Goal: Contribute content: Add original content to the website for others to see

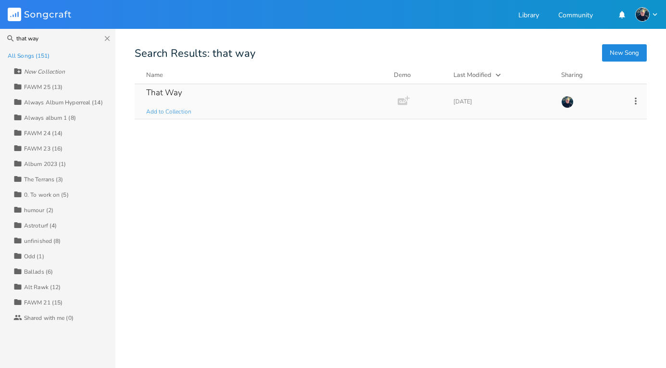
type input "that way"
click at [159, 90] on div "That Way" at bounding box center [164, 92] width 36 height 8
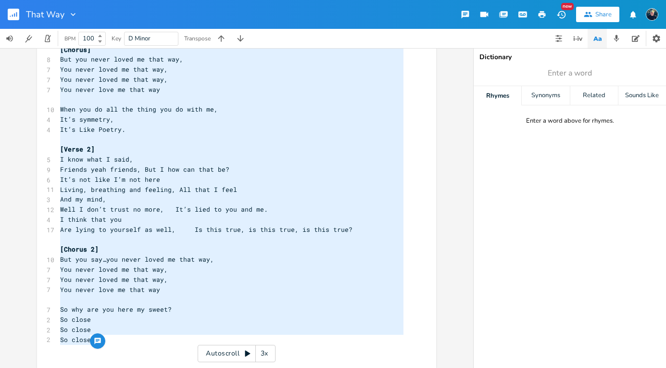
type textarea "[Verse 1] Well I’m lost, Dazed and confused, Don’t know what to think, I read t…"
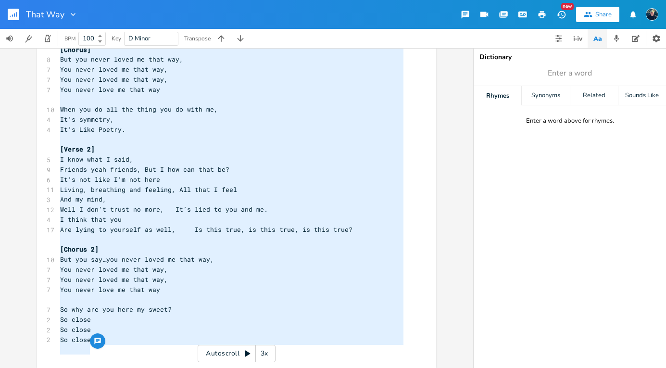
drag, startPoint x: 57, startPoint y: 133, endPoint x: 137, endPoint y: 350, distance: 231.4
click at [137, 344] on div "2 That Way 2 Stew [PERSON_NAME] 4 Band: Astroturf 2 Tempo: 74 Key: Dm ​ <riff> …" at bounding box center [231, 60] width 347 height 570
click at [130, 345] on pre "So close" at bounding box center [231, 340] width 347 height 10
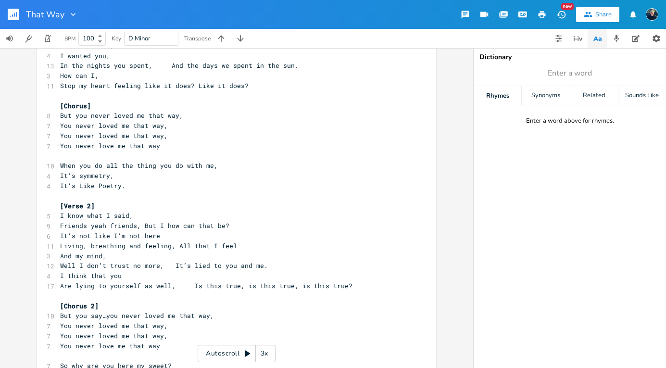
scroll to position [610, 0]
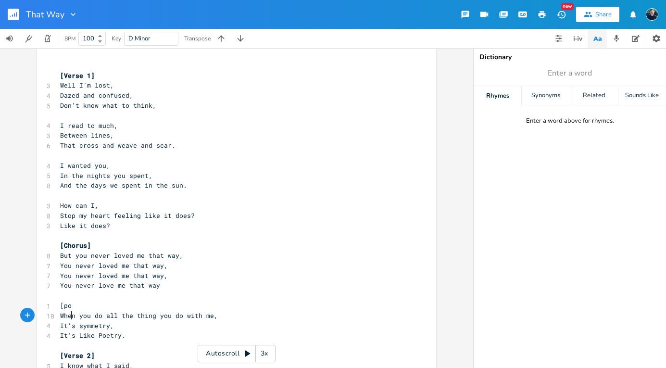
type textarea "[post"
type textarea "Post Chorus]"
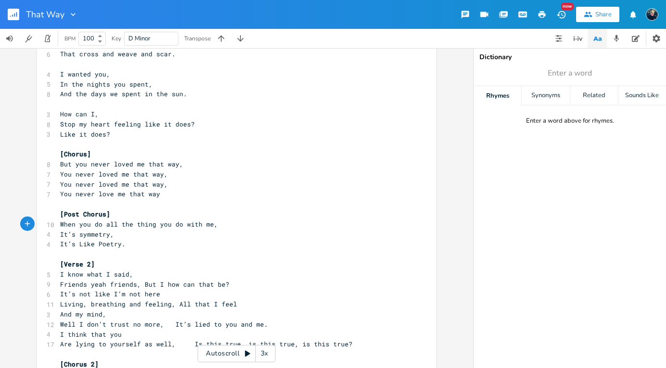
scroll to position [752, 0]
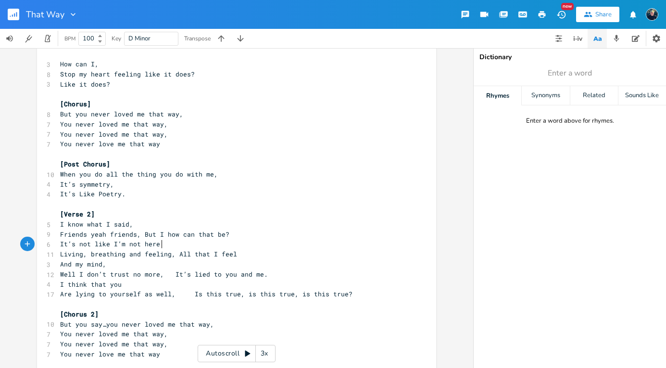
click at [158, 238] on span "Friends yeah friends, But I how can that be?" at bounding box center [144, 234] width 169 height 9
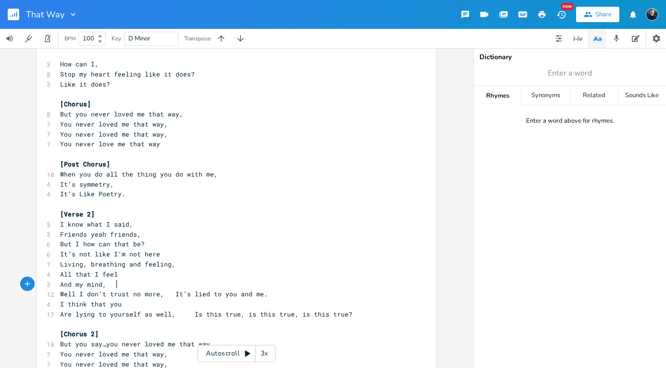
type textarea "."
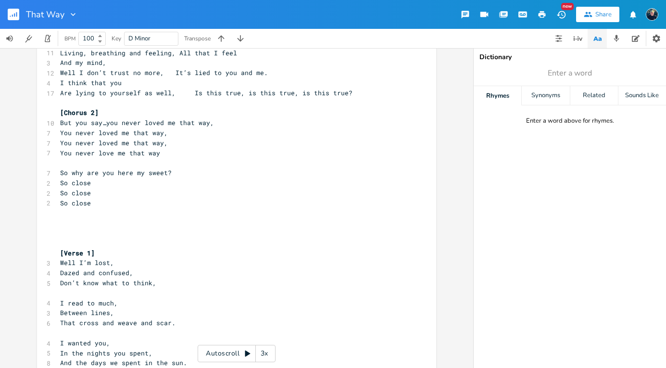
scroll to position [550, 0]
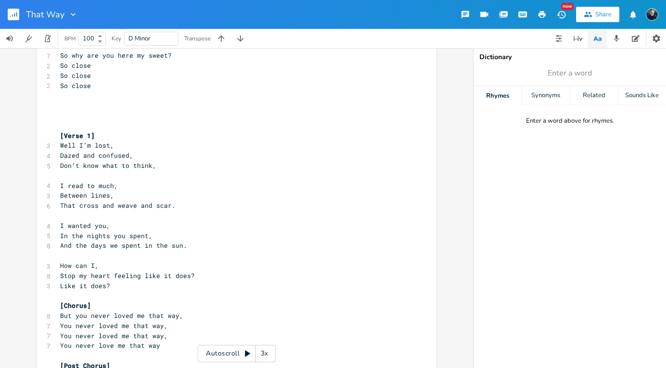
click at [73, 131] on pre "​" at bounding box center [231, 126] width 347 height 10
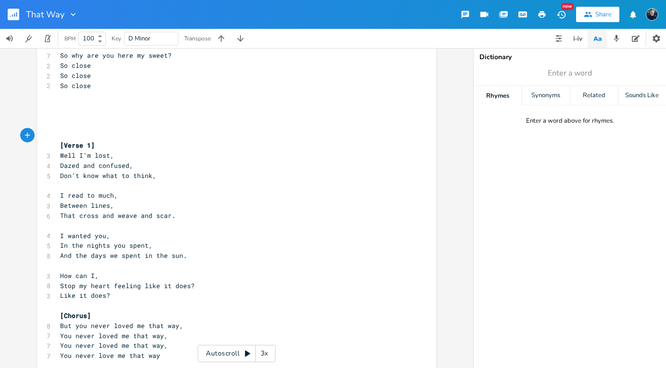
type textarea "RE"
type textarea "[Recorded version]"
type textarea ","
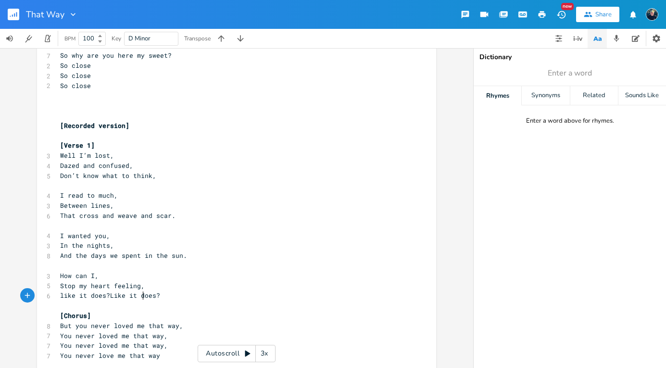
scroll to position [0, 1]
type textarea "Y"
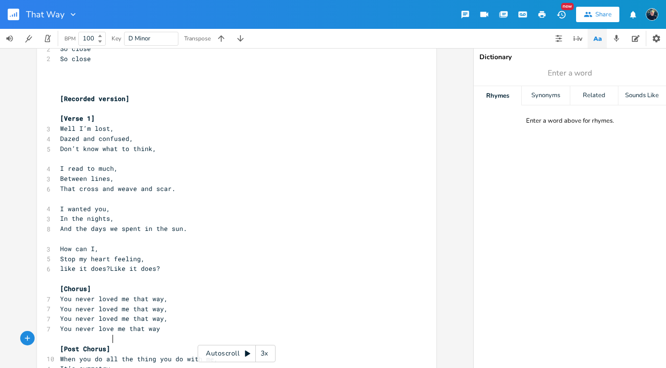
type textarea "d"
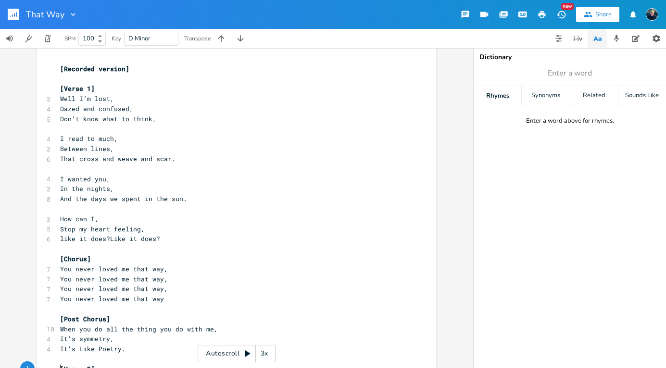
scroll to position [637, 0]
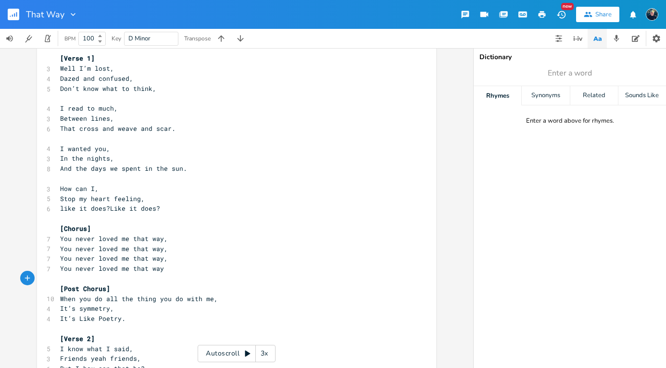
type textarea "!"
type textarea "like"
type textarea "l"
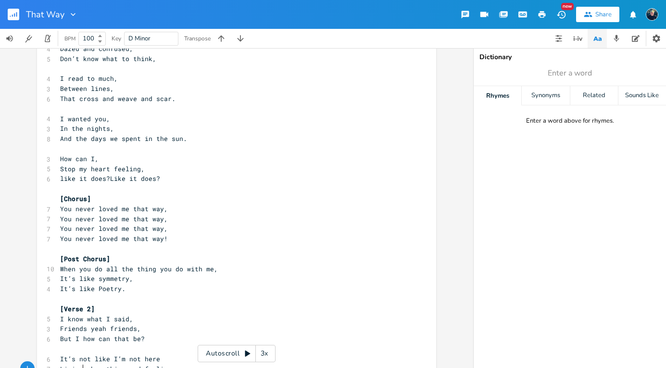
scroll to position [697, 0]
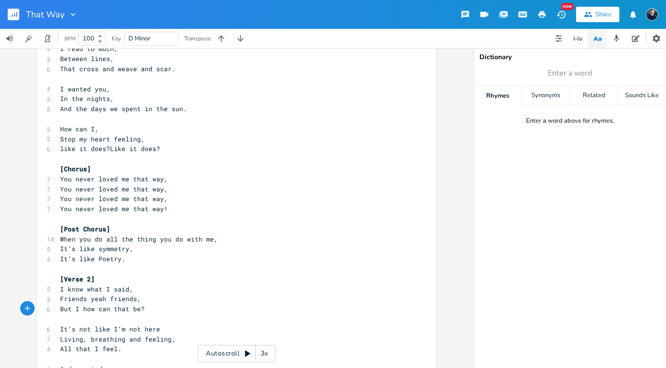
type textarea ","
type textarea "And"
type textarea ", how"
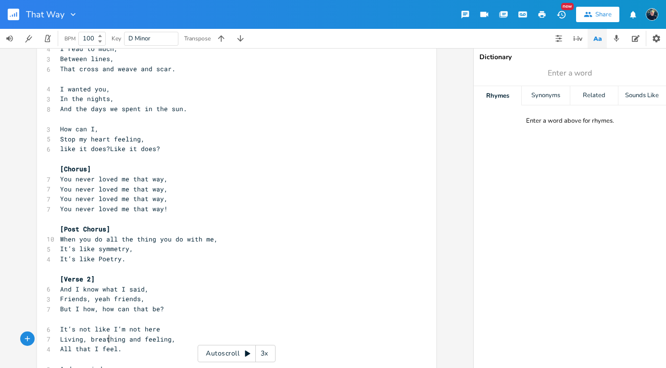
type textarea ","
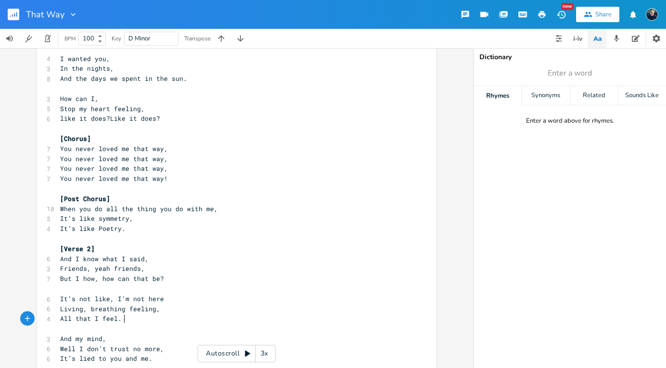
type textarea ","
type textarea "What"
type textarea "What I feel."
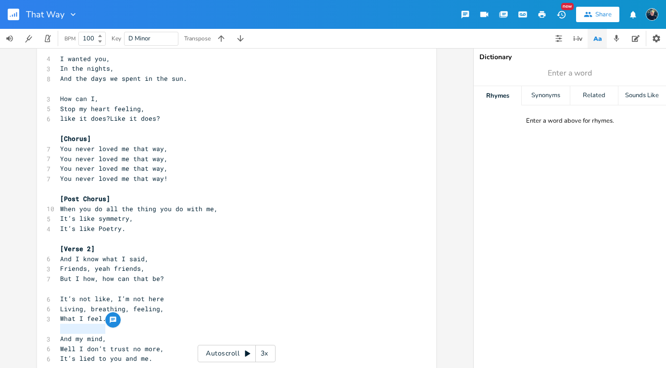
drag, startPoint x: 101, startPoint y: 328, endPoint x: 39, endPoint y: 334, distance: 61.7
type textarea "And my mind,"
drag, startPoint x: 107, startPoint y: 350, endPoint x: 41, endPoint y: 349, distance: 65.4
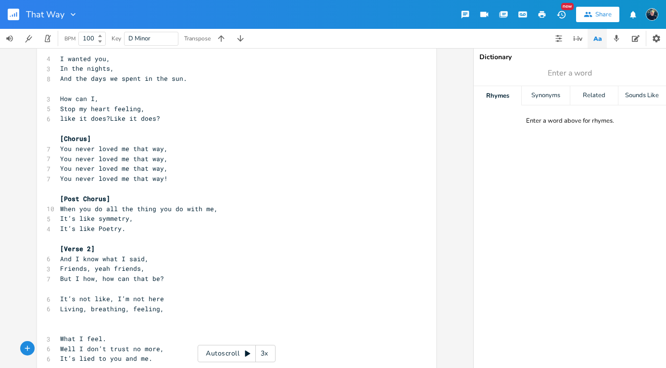
scroll to position [818, 0]
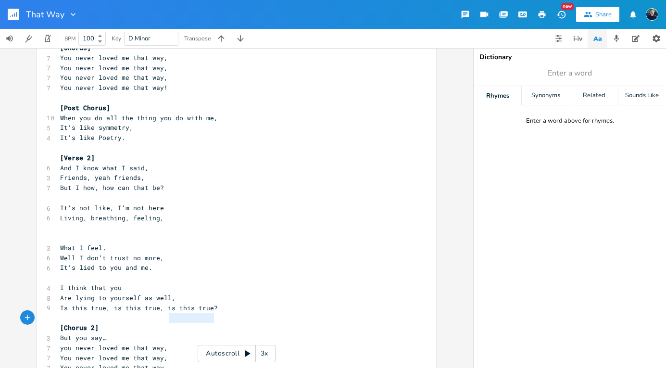
type textarea "is this true?"
drag, startPoint x: 216, startPoint y: 320, endPoint x: 162, endPoint y: 320, distance: 53.3
click at [162, 313] on pre "Is this true, is this true, is this true?" at bounding box center [231, 308] width 347 height 10
click at [212, 313] on pre "Is this true, is this true, is this true?" at bounding box center [231, 308] width 347 height 10
click at [208, 312] on span "Is this true, is this true, is this true?" at bounding box center [139, 307] width 158 height 9
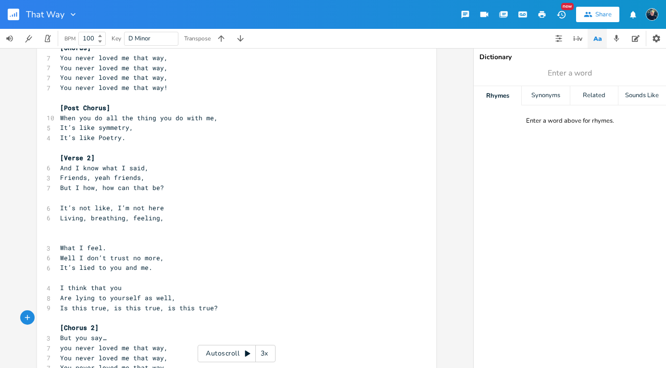
type textarea ","
paste textarea
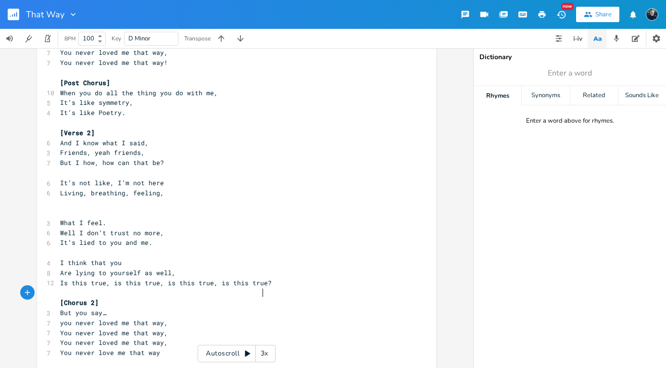
scroll to position [872, 0]
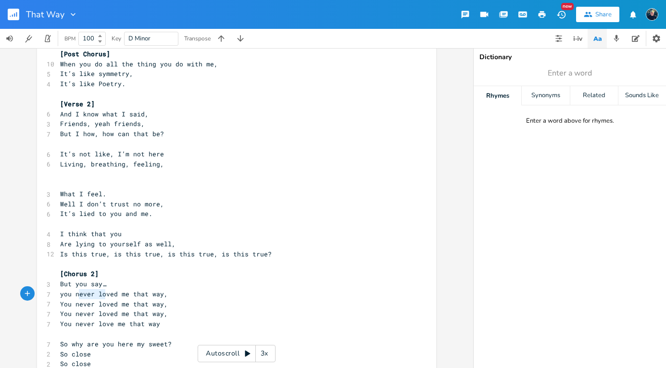
type textarea "But you say…"
drag, startPoint x: 112, startPoint y: 294, endPoint x: 51, endPoint y: 295, distance: 61.0
type textarea "d"
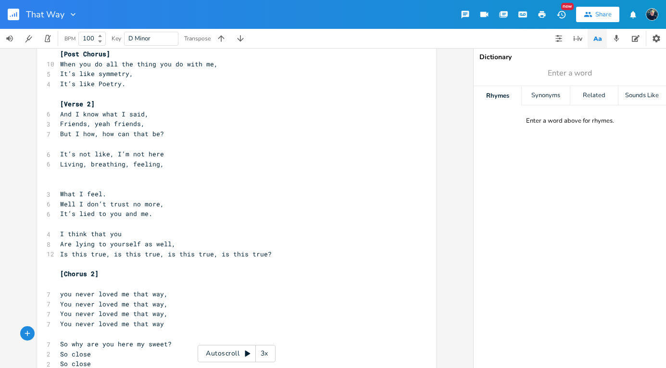
type textarea "!"
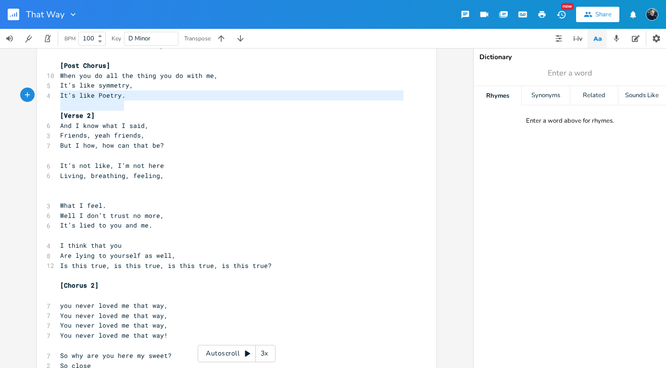
type textarea "When you do all the thing you do with me, It’s like symmetry, It’s like Poetry."
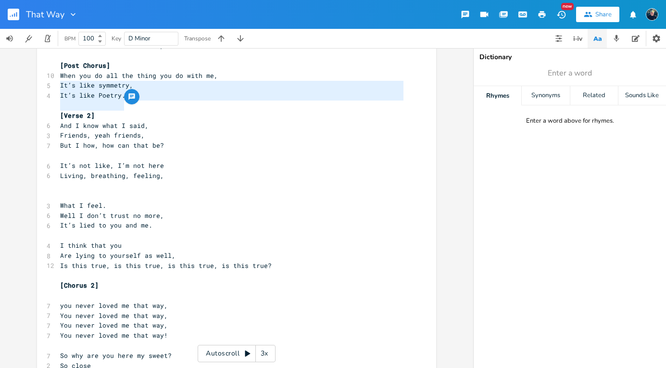
drag, startPoint x: 129, startPoint y: 109, endPoint x: 56, endPoint y: 88, distance: 76.1
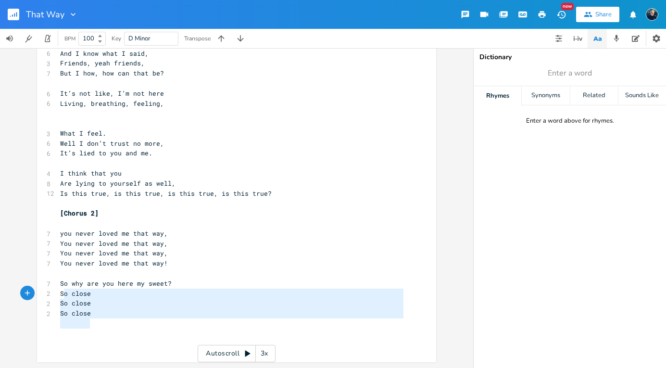
type textarea "So why are you here my sweet? So close So close So close"
drag, startPoint x: 97, startPoint y: 320, endPoint x: 58, endPoint y: 297, distance: 45.9
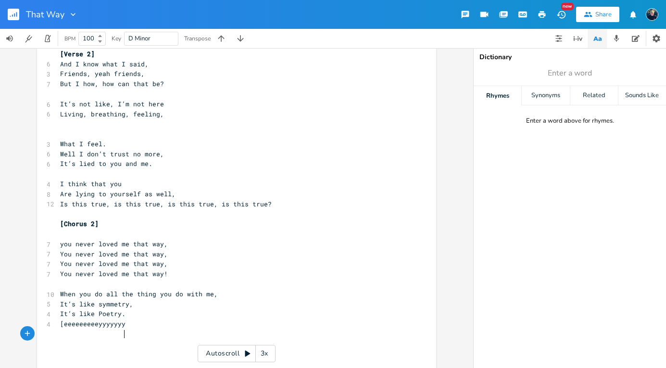
scroll to position [0, 59]
type textarea "[eeeeeeeeeyyyyyyyy]"
type textarea ")"
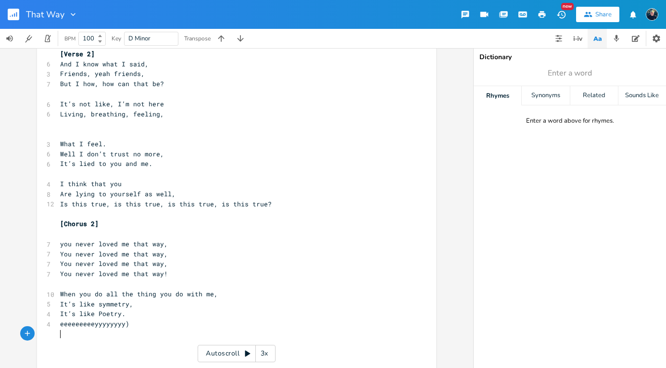
type textarea "("
type textarea "[outro -"
type textarea "]"
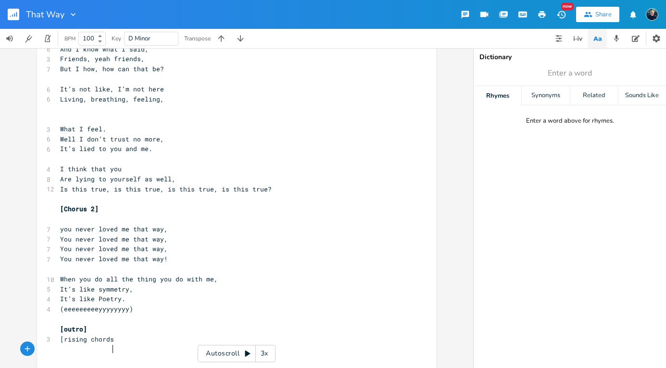
scroll to position [0, 41]
type textarea "[rising chords, cho"
type textarea "guitar solo, cresh"
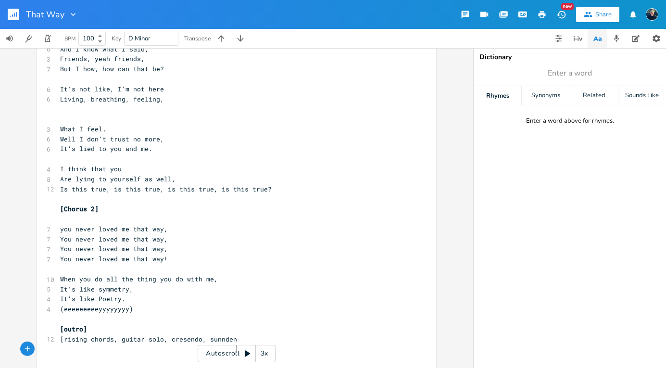
type textarea "endo, sunnden dd"
type textarea "end]"
drag, startPoint x: 163, startPoint y: 315, endPoint x: 150, endPoint y: 315, distance: 13.5
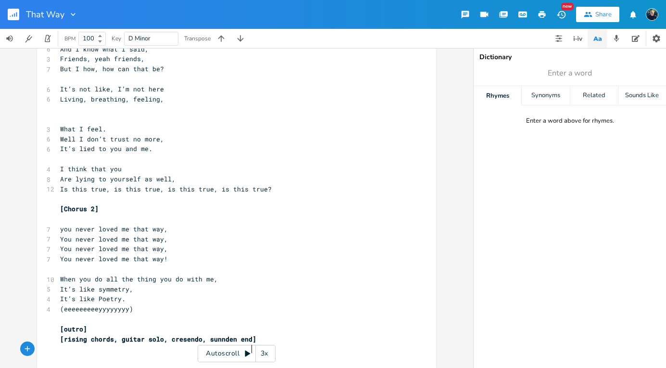
click at [163, 314] on pre "(eeeeeeeeeyyyyyyyy)" at bounding box center [231, 309] width 347 height 10
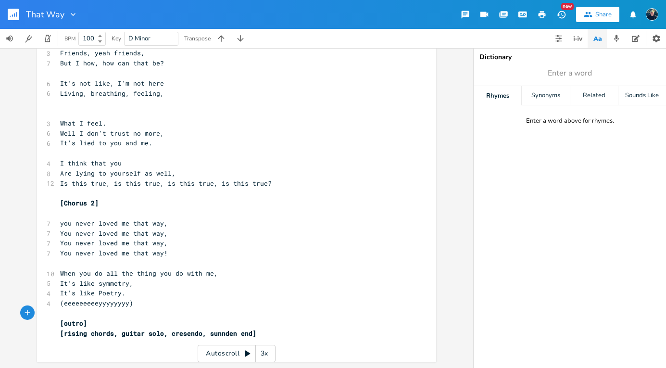
click at [219, 337] on span "[rising chords, guitar solo, cresendo, sunnden end]" at bounding box center [158, 333] width 196 height 9
type textarea "d"
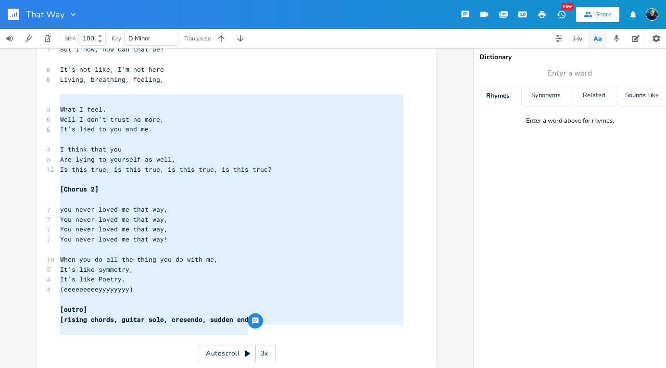
type textarea "What I feel. Well I don’t trust no more, It’s lied to you and me. I think that …"
drag, startPoint x: 251, startPoint y: 327, endPoint x: 68, endPoint y: 99, distance: 292.6
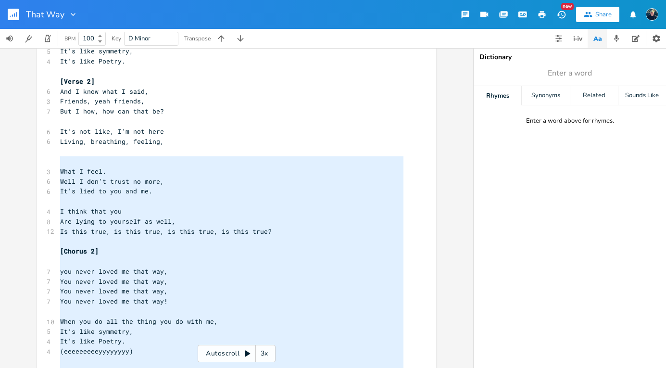
scroll to position [889, 0]
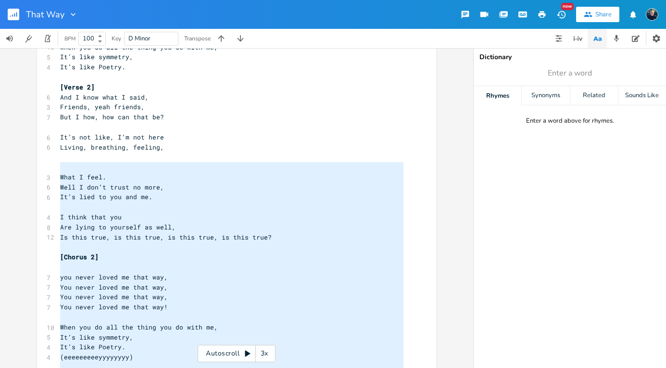
click at [112, 141] on span "It’s not like, I’m not here" at bounding box center [112, 137] width 104 height 9
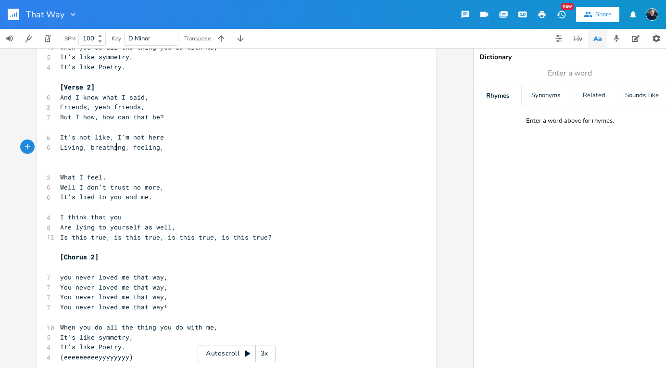
scroll to position [0, 0]
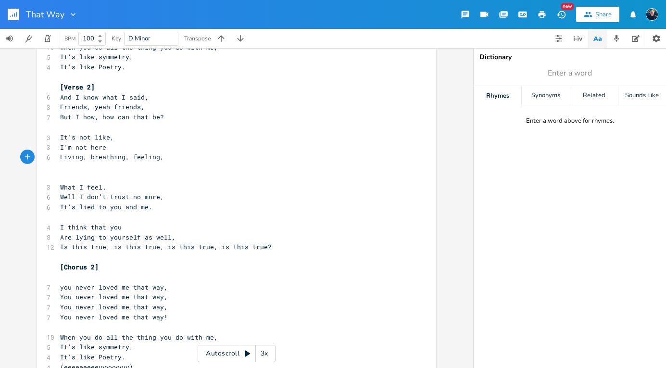
type textarea ","
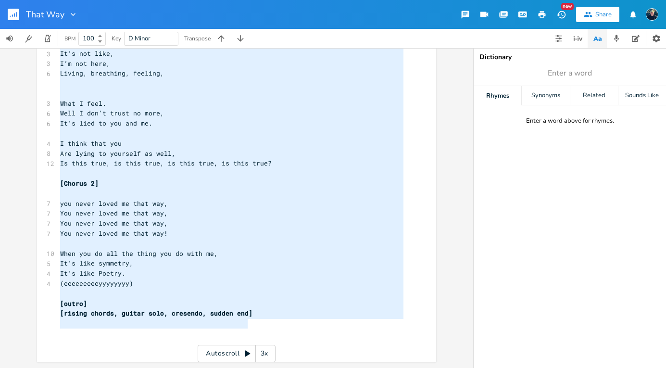
scroll to position [910, 0]
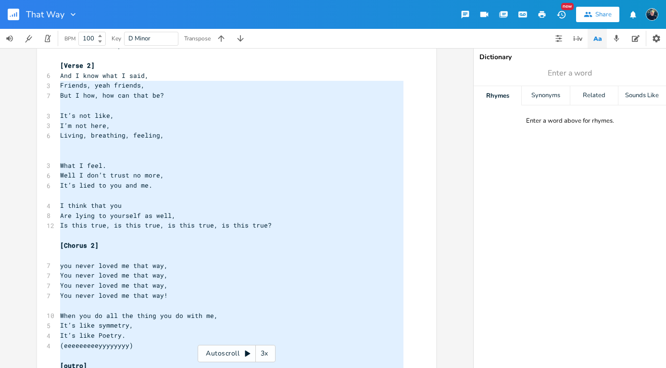
drag, startPoint x: 243, startPoint y: 295, endPoint x: 55, endPoint y: 88, distance: 279.3
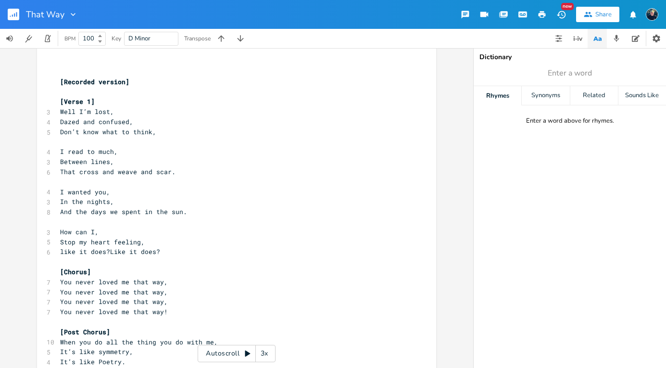
scroll to position [588, 0]
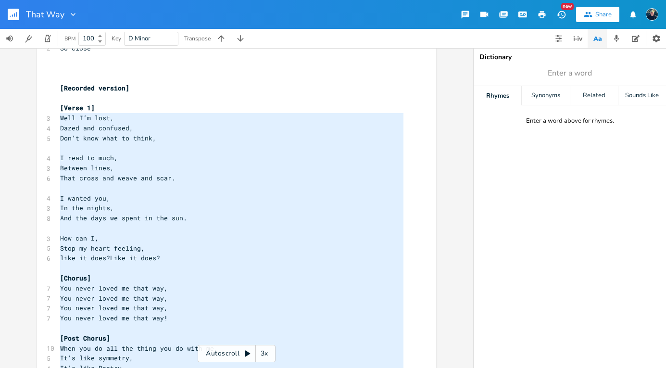
click at [58, 113] on pre "[Verse 1]" at bounding box center [231, 108] width 347 height 10
type textarea "[Lorem 8] Ipsu D’s amet, Conse adi elitsedd, Eiu’t inci utla et dolor, M aliq e…"
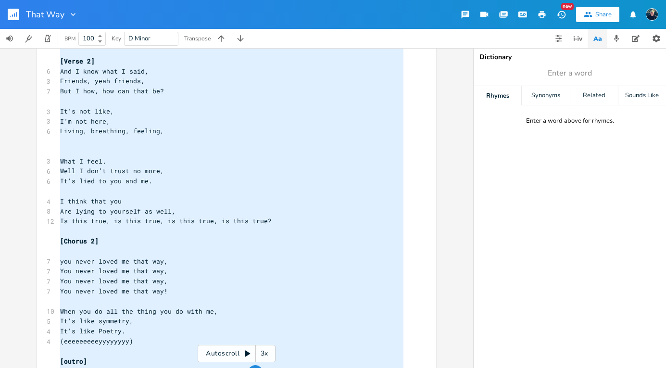
scroll to position [908, 0]
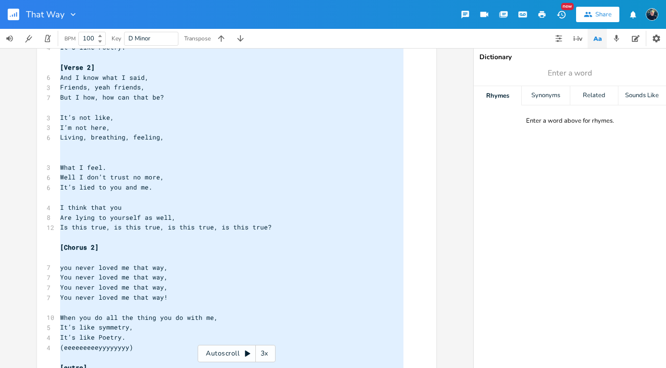
click at [76, 101] on span "But I how, how can that be?" at bounding box center [112, 97] width 104 height 9
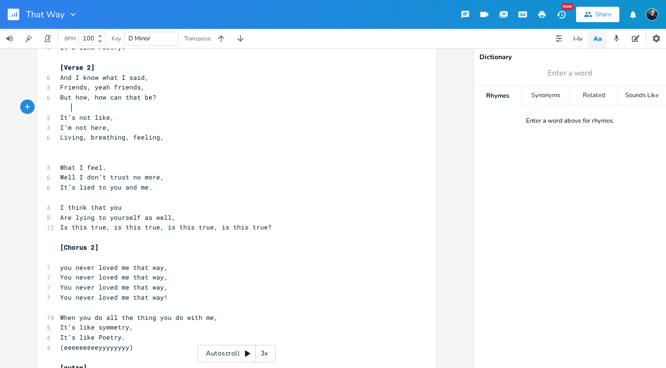
click at [195, 112] on pre "​" at bounding box center [231, 107] width 347 height 10
